Goal: Transaction & Acquisition: Purchase product/service

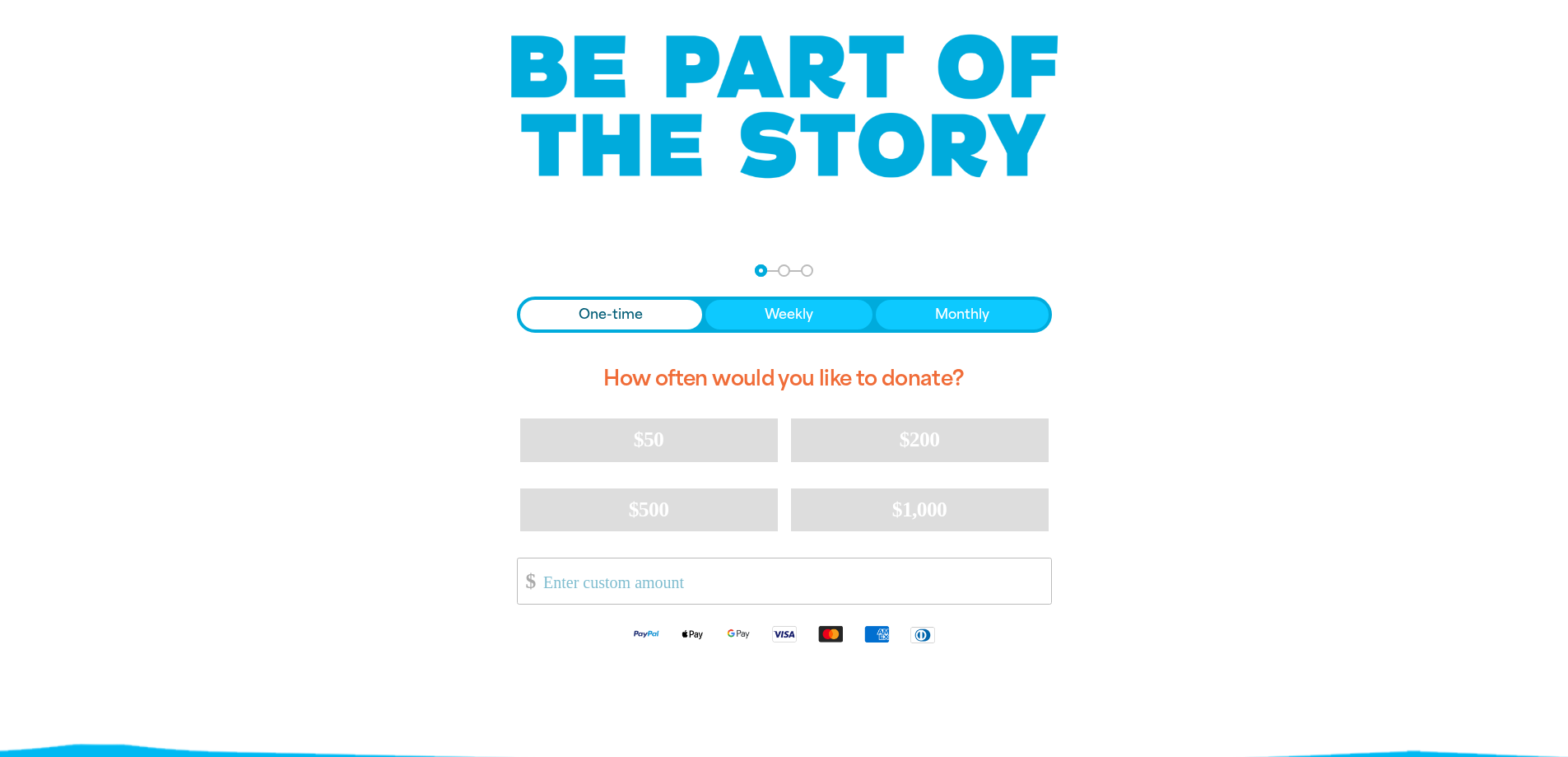
scroll to position [247, 0]
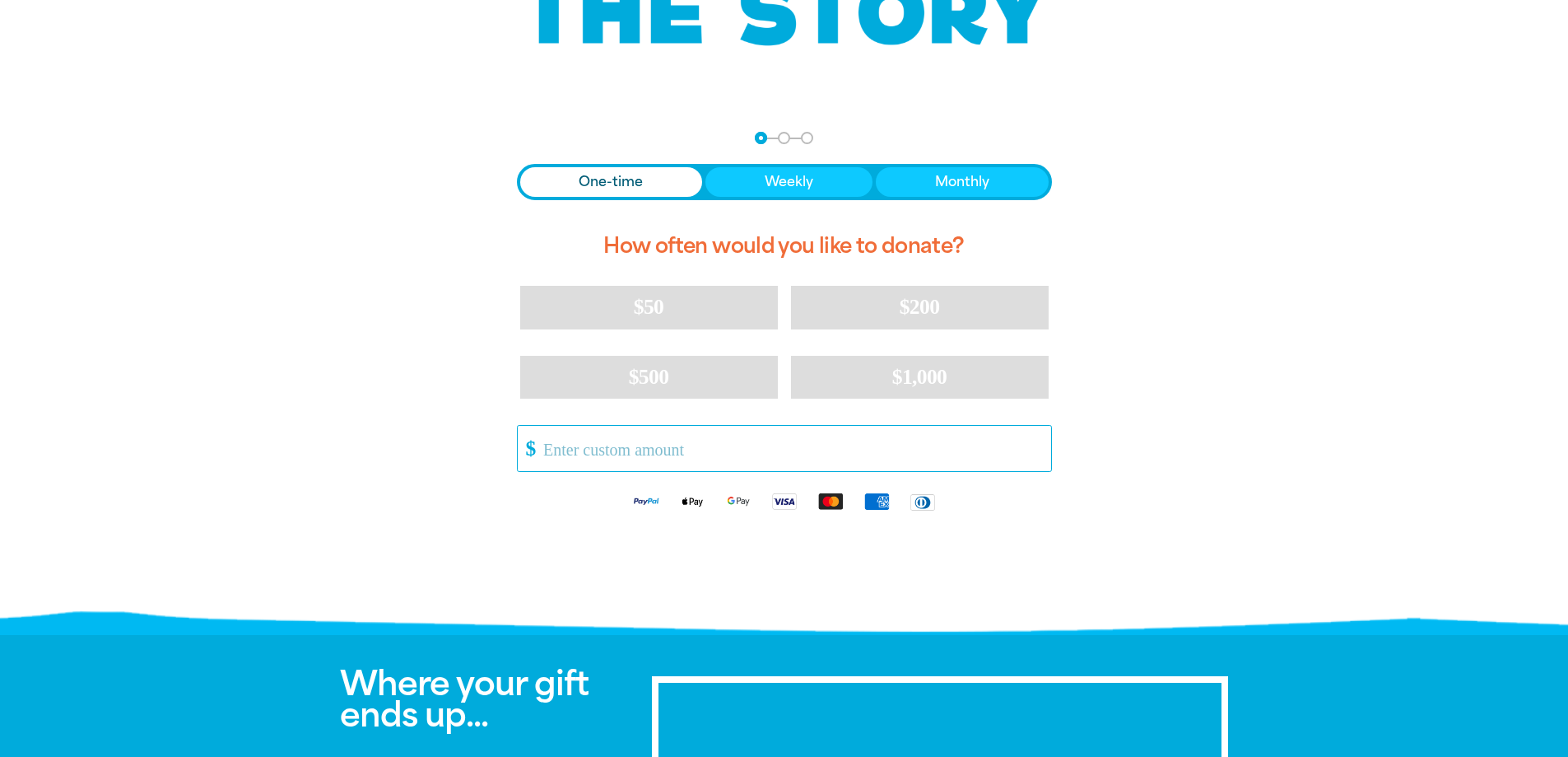
click at [589, 450] on input "Other Amount" at bounding box center [791, 448] width 519 height 45
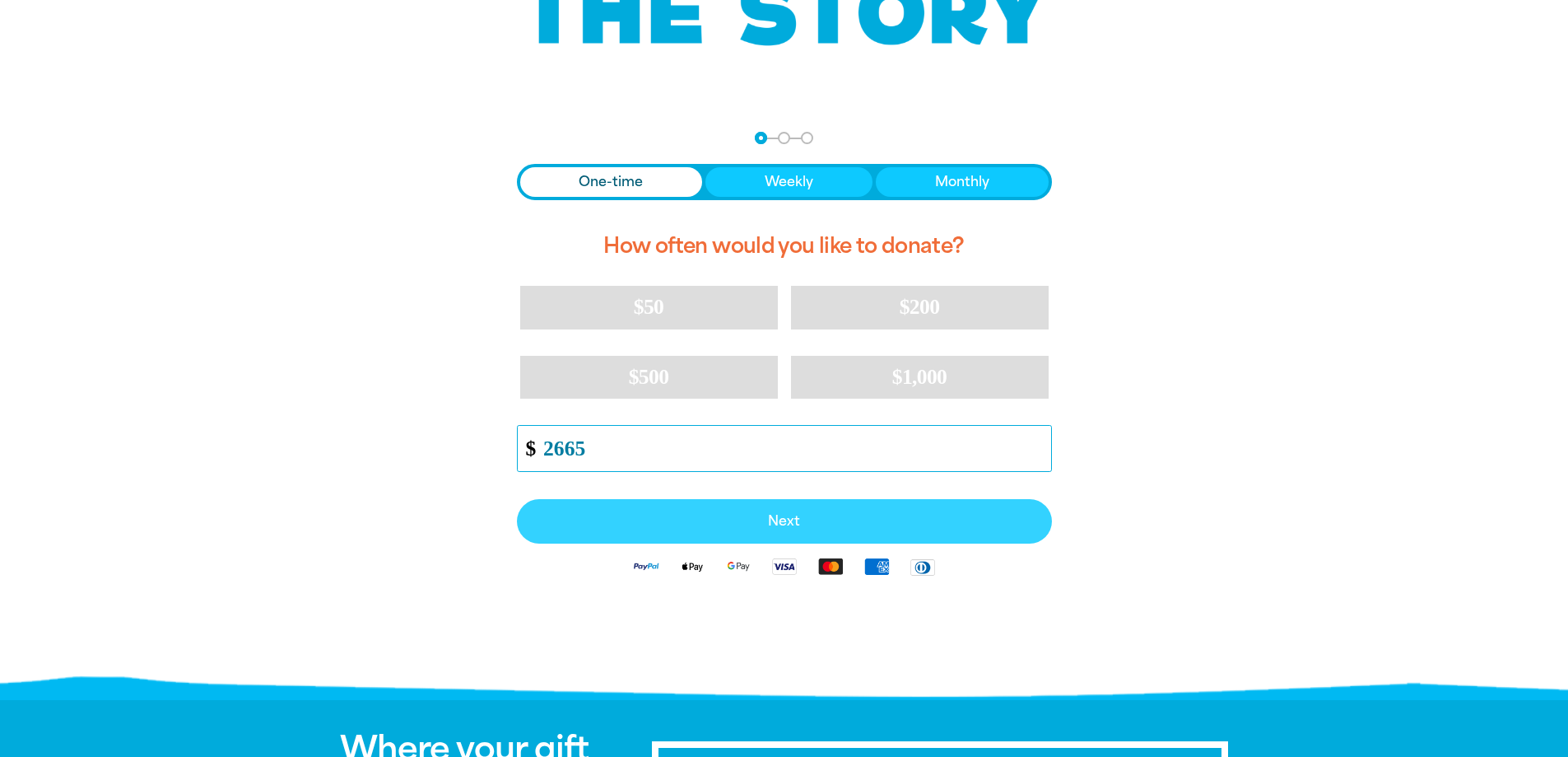
type input "2665"
click at [741, 520] on span "Next" at bounding box center [784, 522] width 499 height 13
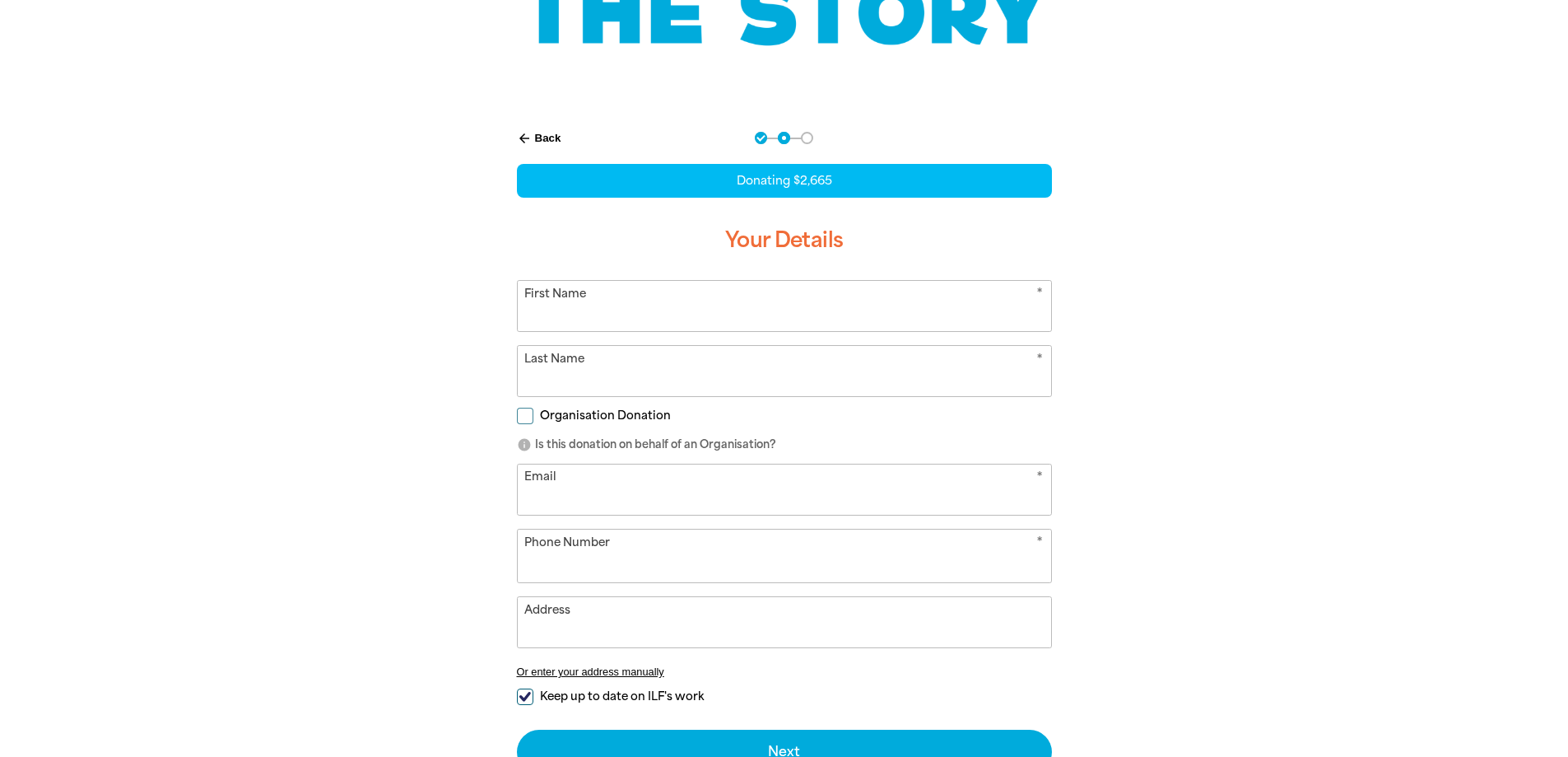
select select "AU"
click at [586, 306] on input "First Name" at bounding box center [784, 306] width 533 height 50
type input "[PERSON_NAME]"
click at [522, 410] on input "Organisation Donation" at bounding box center [525, 416] width 17 height 17
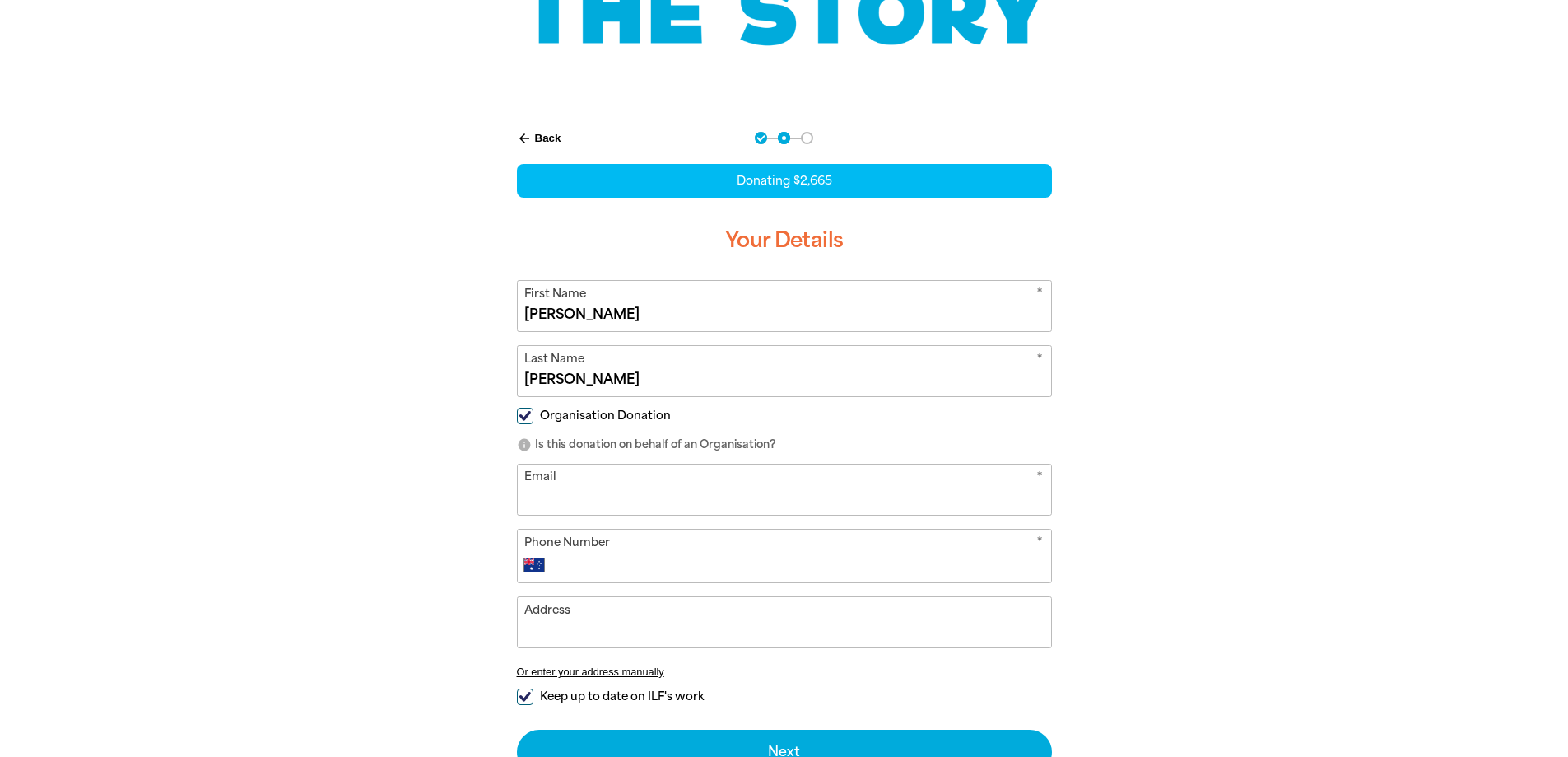
checkbox input "true"
select select "AU"
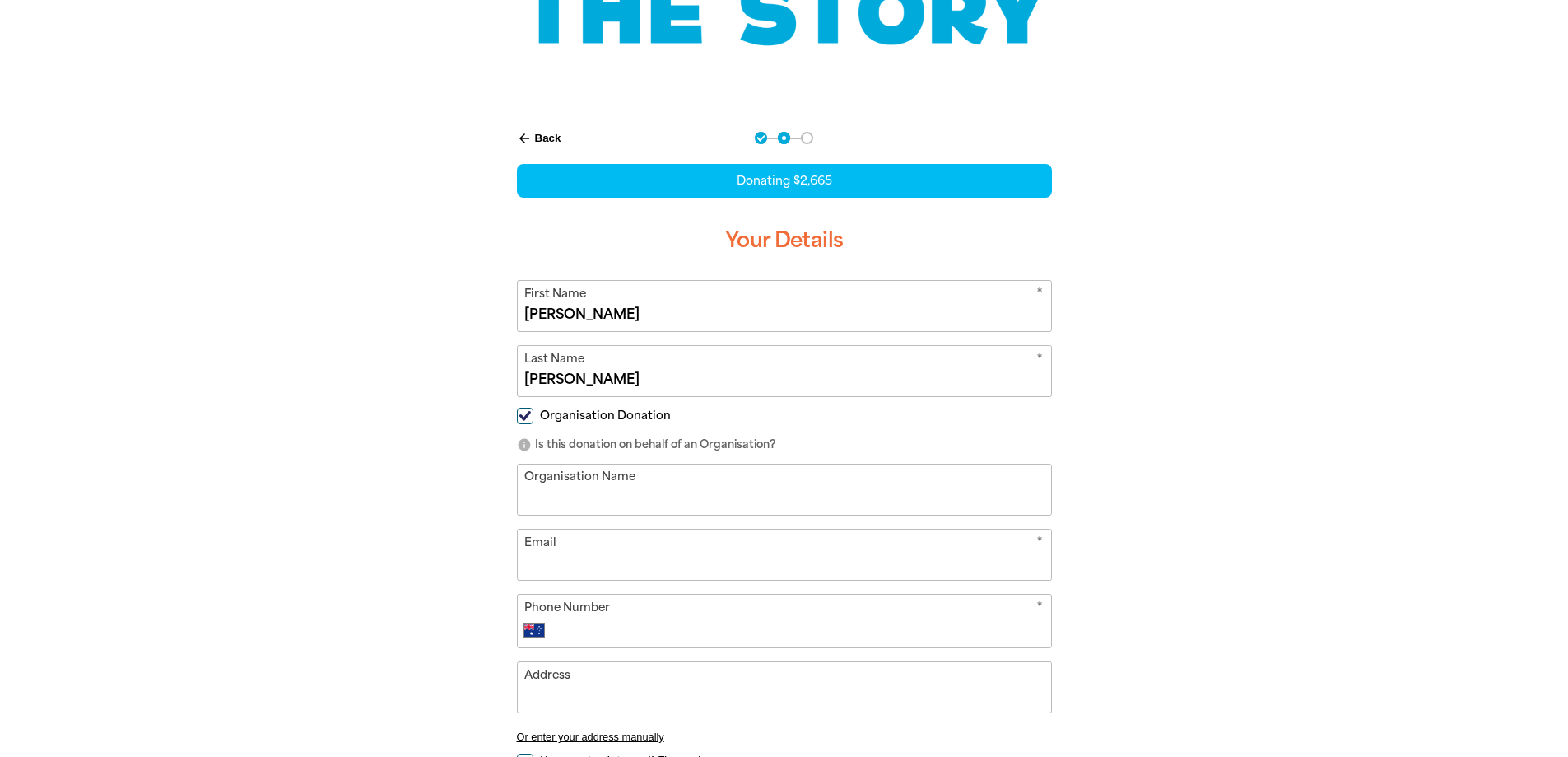
click at [591, 507] on input "Organisation Name" at bounding box center [784, 489] width 533 height 50
type input "m"
type input "Matilda Bookshop"
type input "[EMAIL_ADDRESS][DOMAIN_NAME]"
type input "0408 831 165"
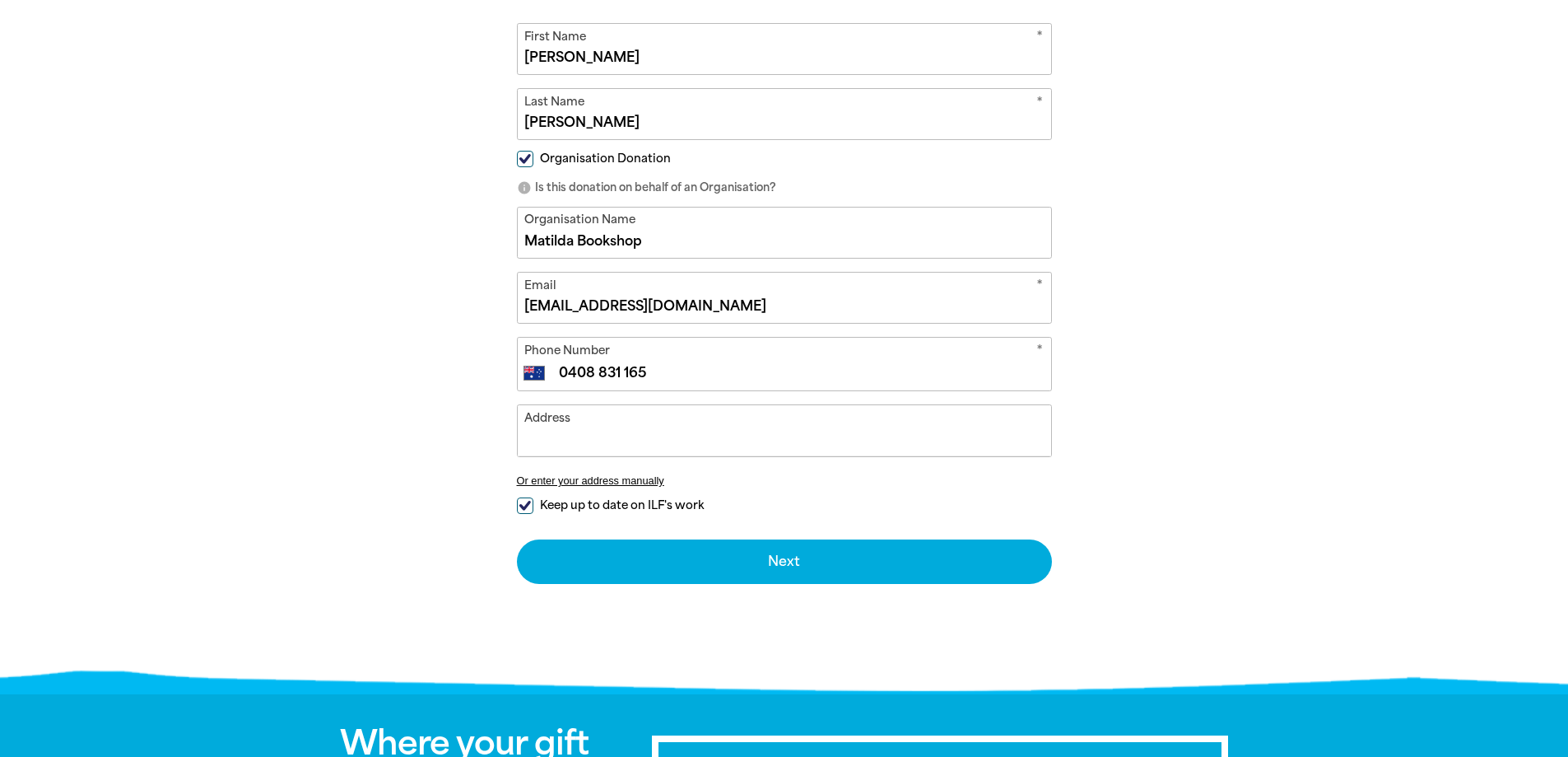
scroll to position [659, 0]
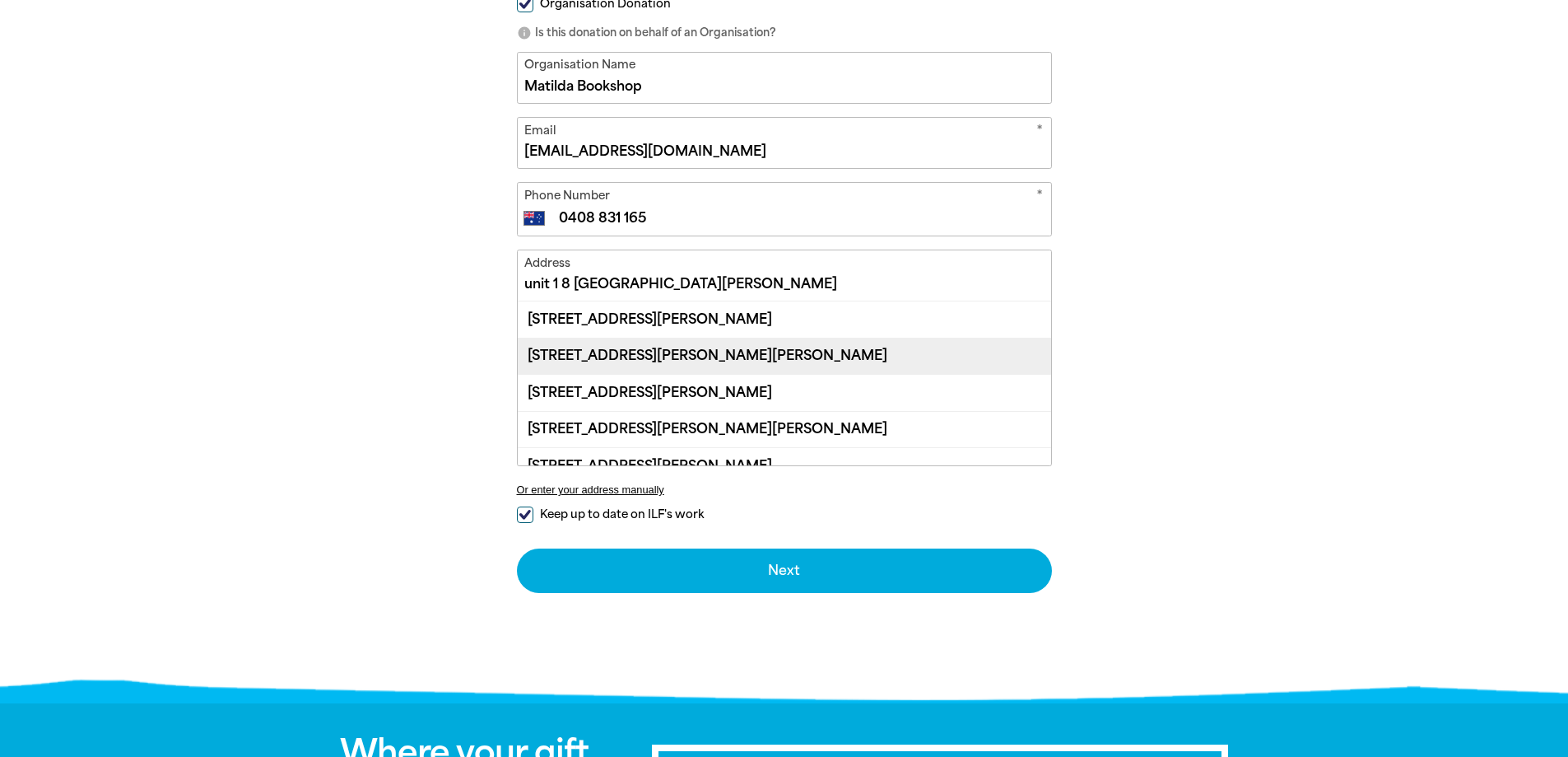
click at [629, 351] on div "[STREET_ADDRESS][PERSON_NAME][PERSON_NAME]" at bounding box center [784, 356] width 533 height 37
type input "[STREET_ADDRESS][PERSON_NAME][PERSON_NAME]"
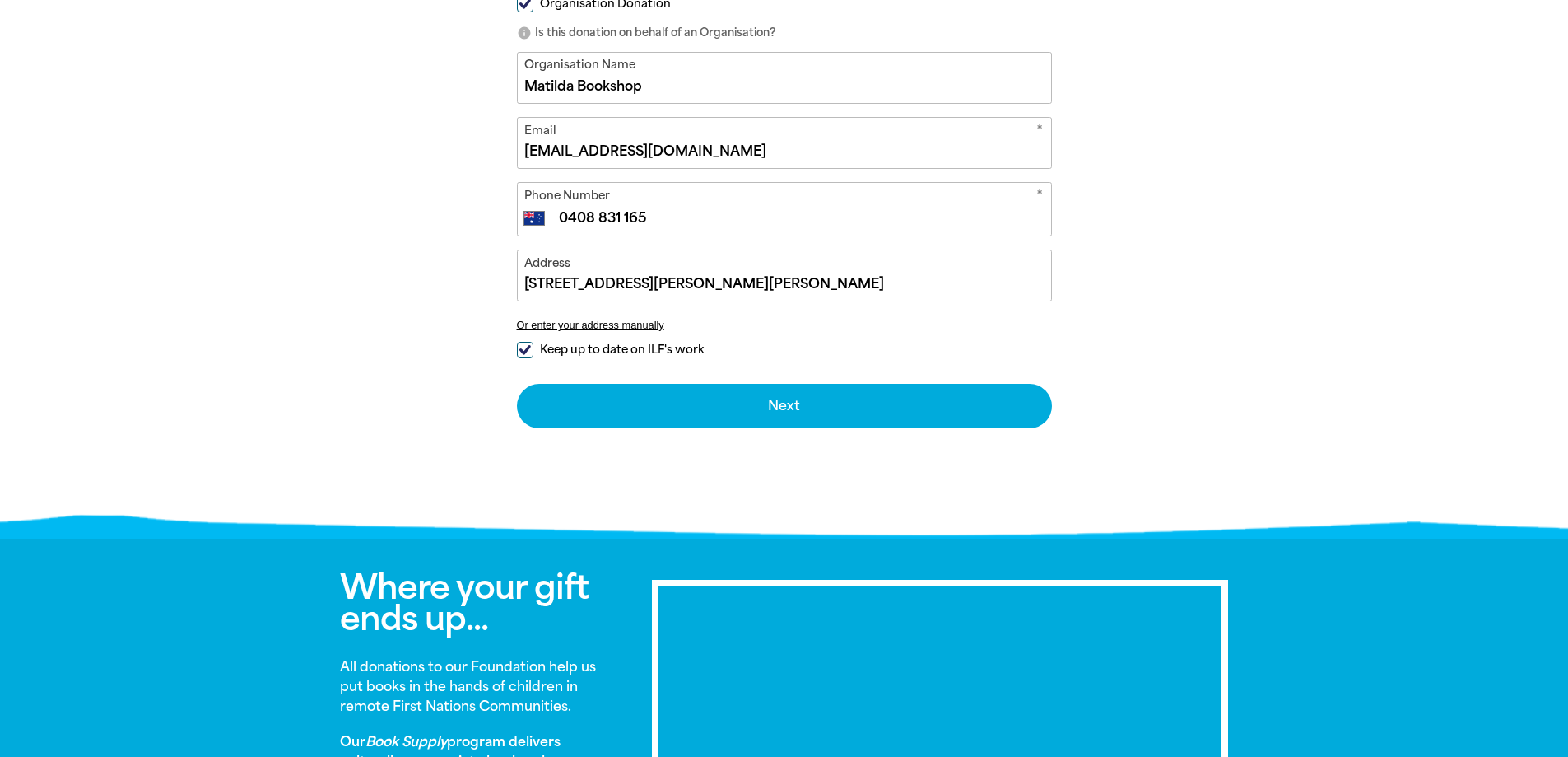
click at [520, 348] on input "Keep up to date on ILF's work" at bounding box center [525, 350] width 17 height 17
checkbox input "false"
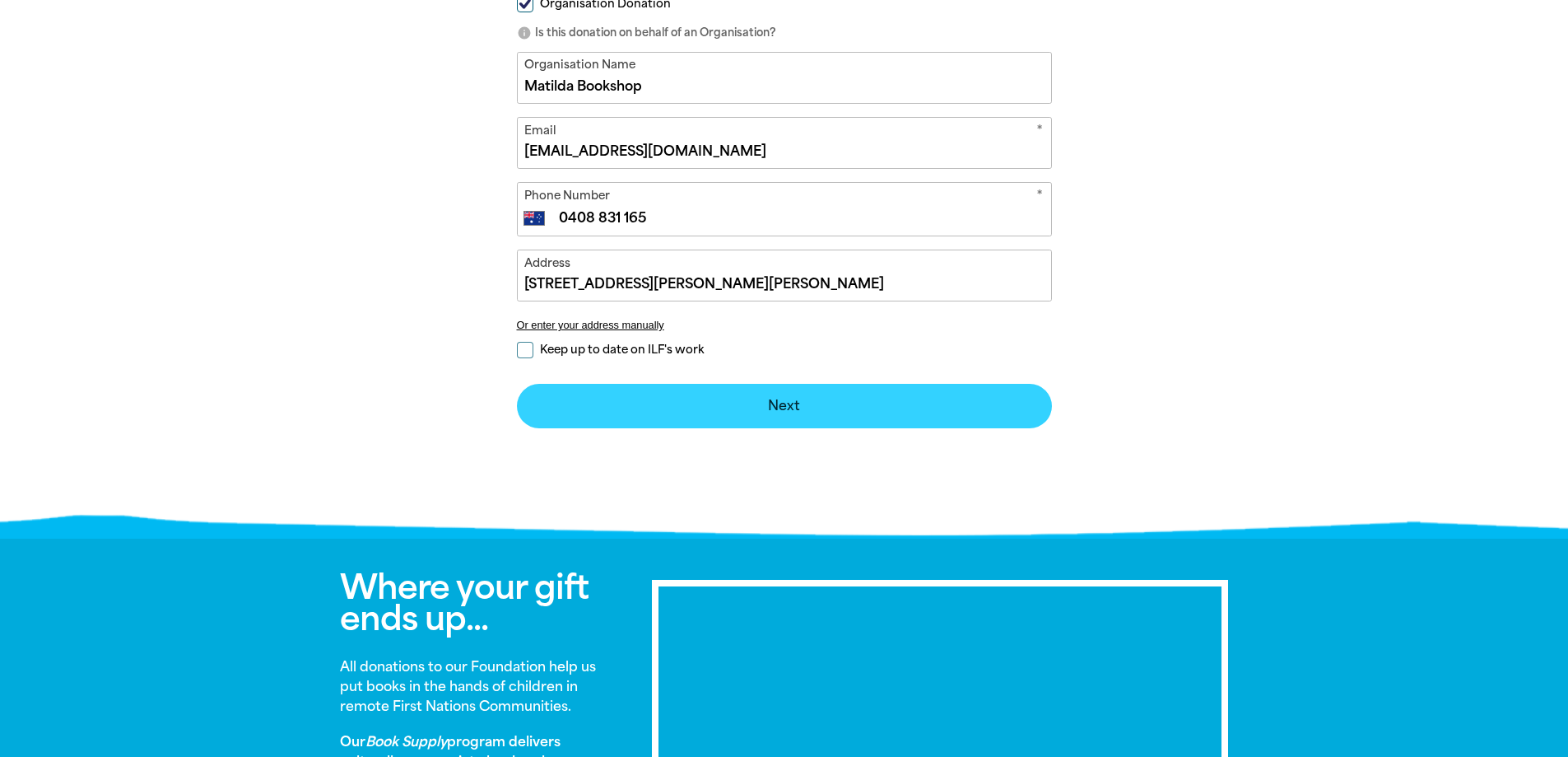
click at [715, 422] on button "Next chevron_right" at bounding box center [784, 405] width 535 height 44
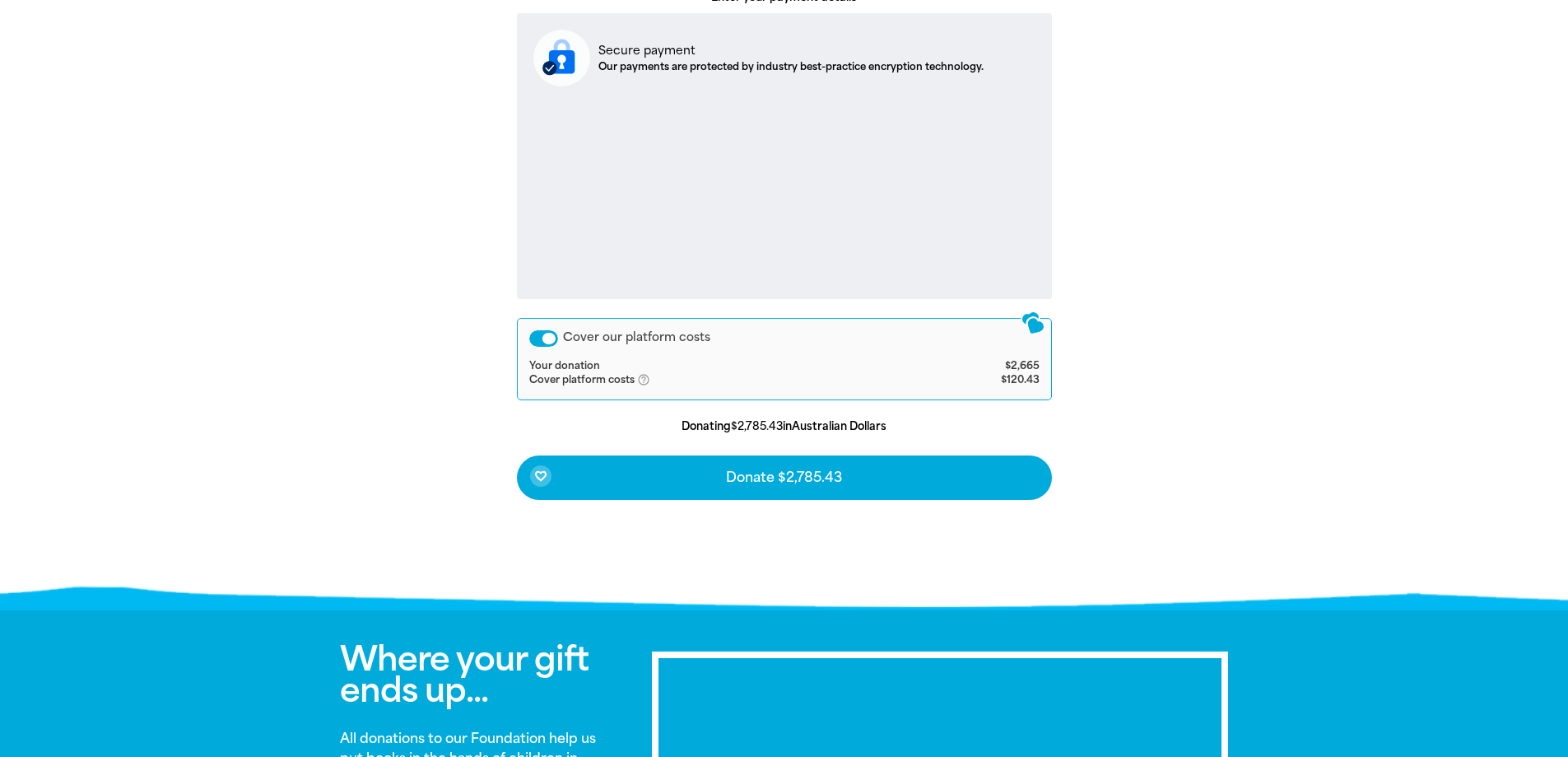
scroll to position [601, 0]
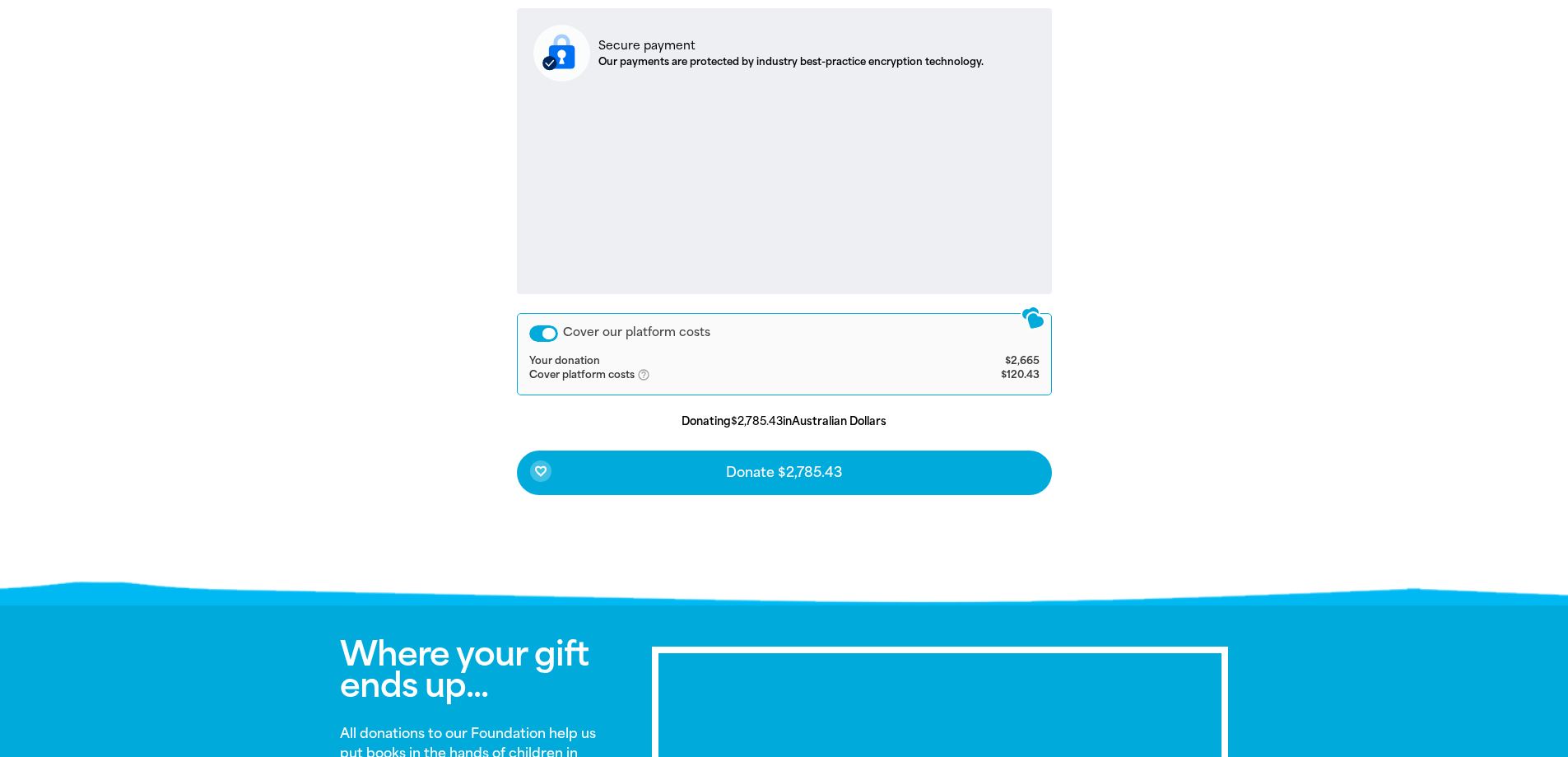
click at [546, 329] on div "Cover our platform costs" at bounding box center [544, 334] width 29 height 17
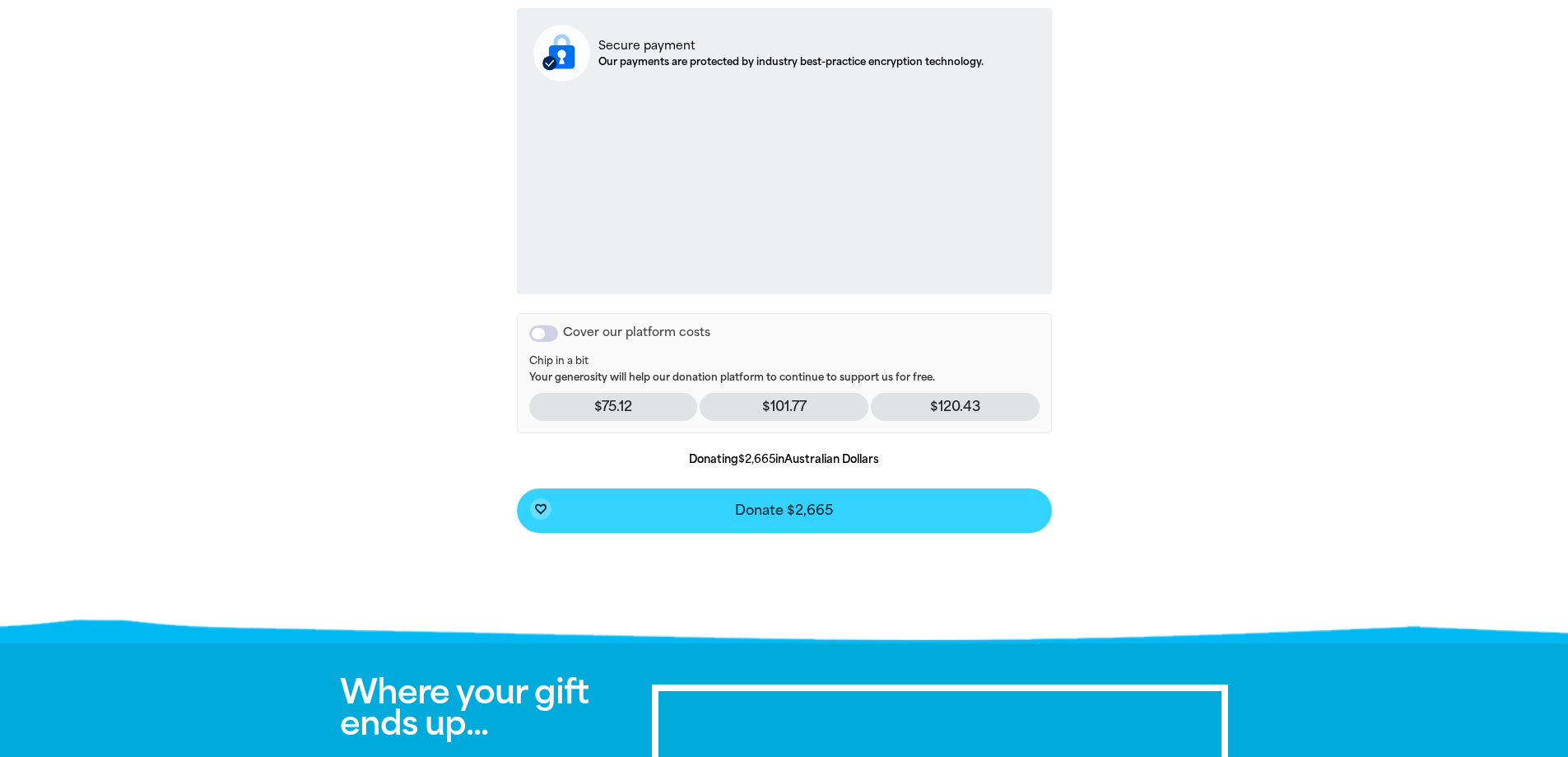
click at [773, 504] on span "Donate $2,665" at bounding box center [784, 511] width 98 height 13
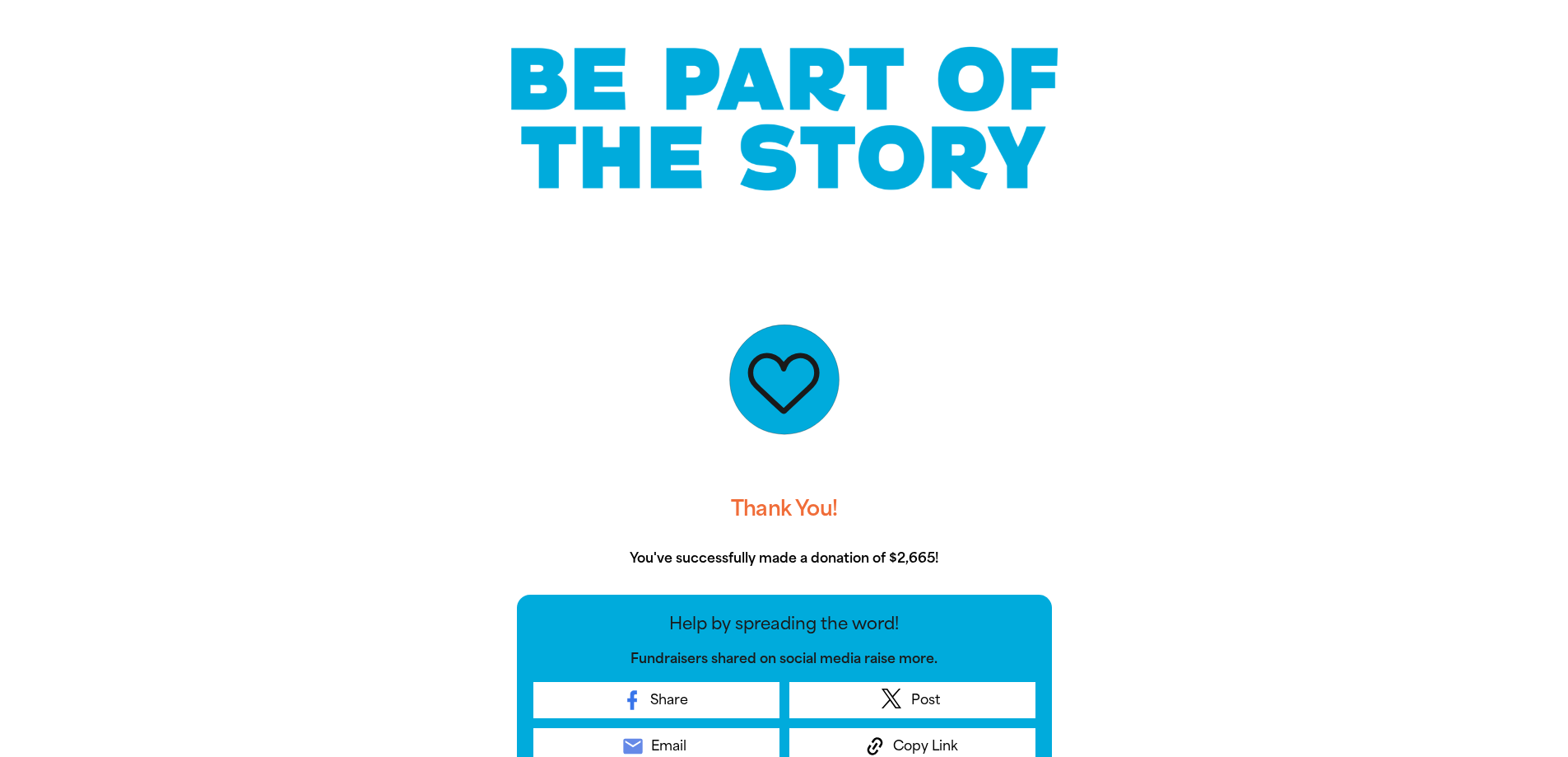
scroll to position [0, 0]
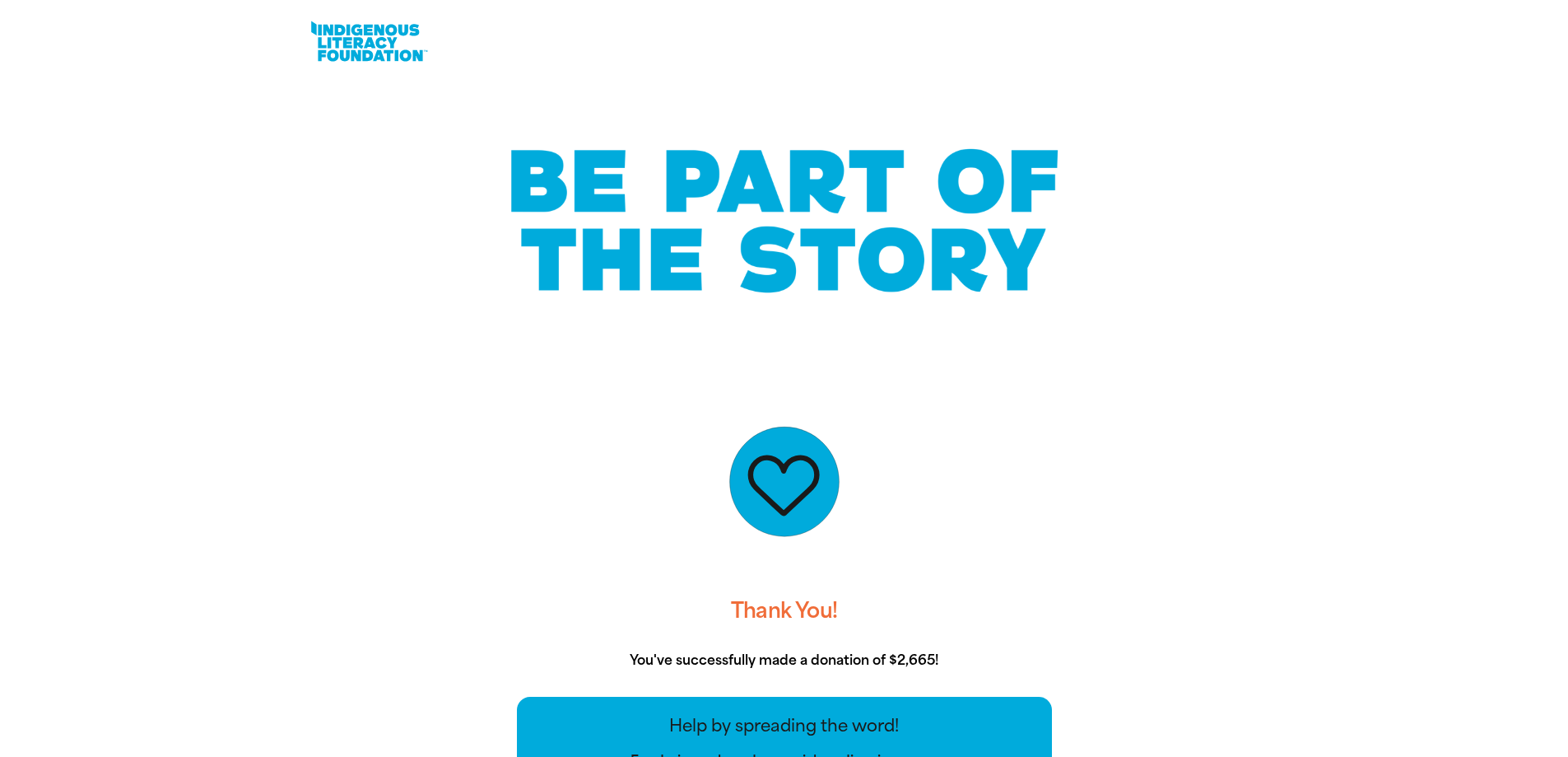
click at [329, 33] on link at bounding box center [368, 42] width 123 height 50
